Goal: Information Seeking & Learning: Find specific fact

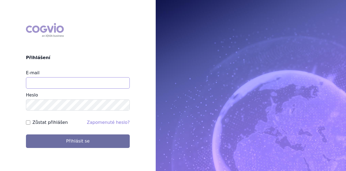
click at [52, 82] on input "E-mail" at bounding box center [78, 82] width 104 height 11
type input "[PERSON_NAME][EMAIL_ADDRESS][DOMAIN_NAME]"
click at [26, 134] on button "Přihlásit se" at bounding box center [78, 141] width 104 height 14
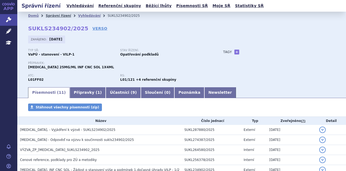
click at [59, 15] on link "Správní řízení" at bounding box center [58, 16] width 25 height 4
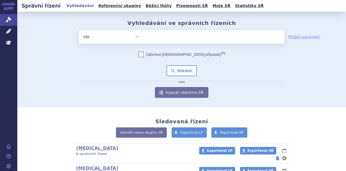
click at [156, 39] on ul at bounding box center [214, 35] width 140 height 11
click at [144, 39] on select at bounding box center [144, 37] width 0 height 14
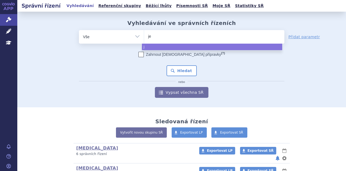
type input "jem"
type input "jemp"
type input "jemperl"
type input "jemperli"
select select "jemperli"
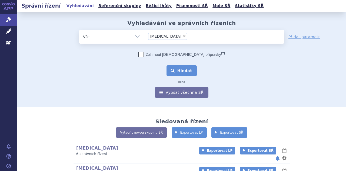
click at [179, 71] on button "Hledat" at bounding box center [182, 70] width 31 height 11
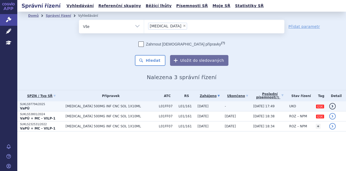
click at [112, 106] on span "JEMPERLI 500MG INF CNC SOL 1X10ML" at bounding box center [110, 106] width 91 height 4
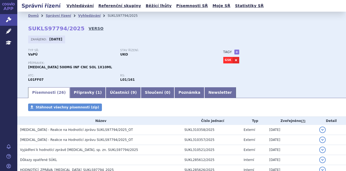
click at [89, 28] on link "VERSO" at bounding box center [96, 28] width 15 height 5
drag, startPoint x: 75, startPoint y: 28, endPoint x: 26, endPoint y: 28, distance: 48.7
click at [26, 28] on div "Domů Správní řízení Vyhledávání SUKLS97794/2025 SUKLS97794/2025 VERSO [GEOGRAPH…" at bounding box center [181, 53] width 329 height 67
copy strong "SUKLS97794/2025"
